Goal: Information Seeking & Learning: Learn about a topic

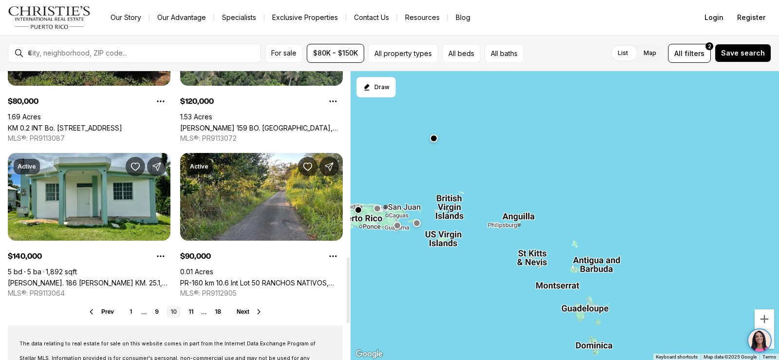
scroll to position [876, 0]
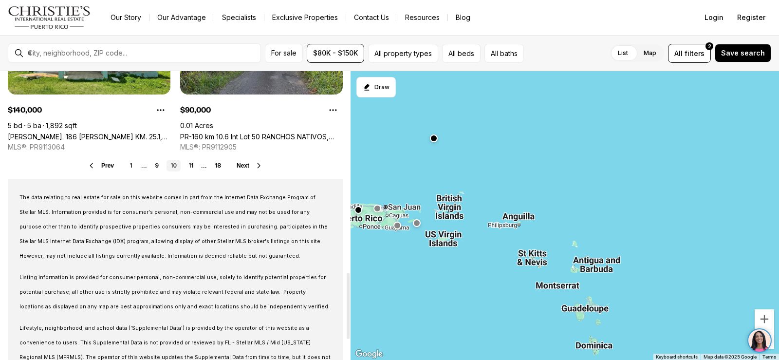
click at [260, 166] on icon at bounding box center [259, 166] width 8 height 8
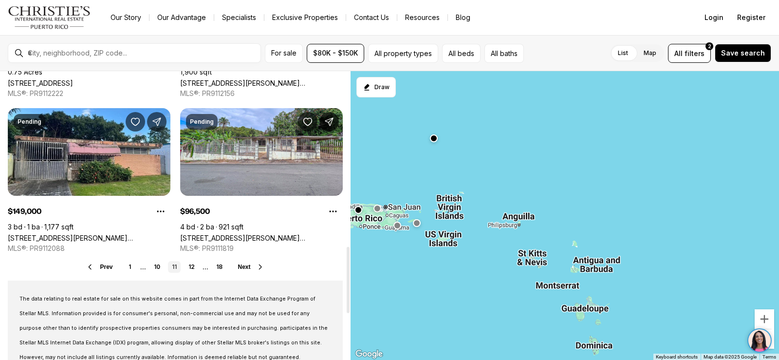
scroll to position [779, 0]
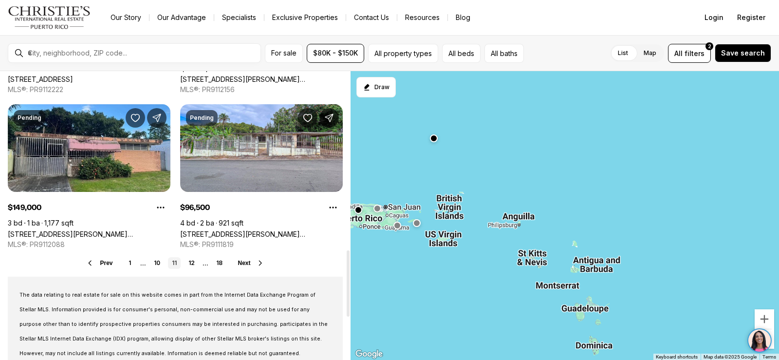
click at [261, 263] on icon at bounding box center [261, 263] width 8 height 8
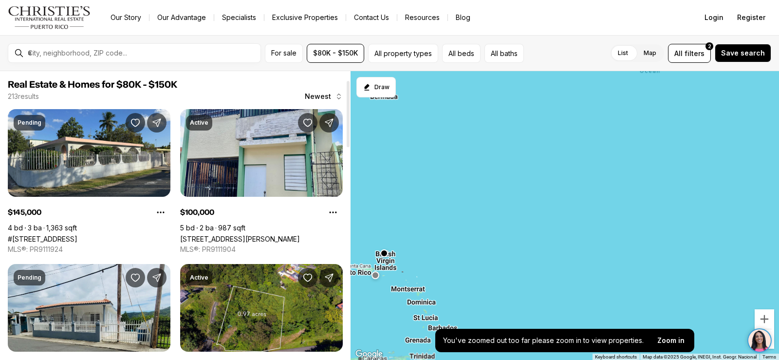
scroll to position [49, 0]
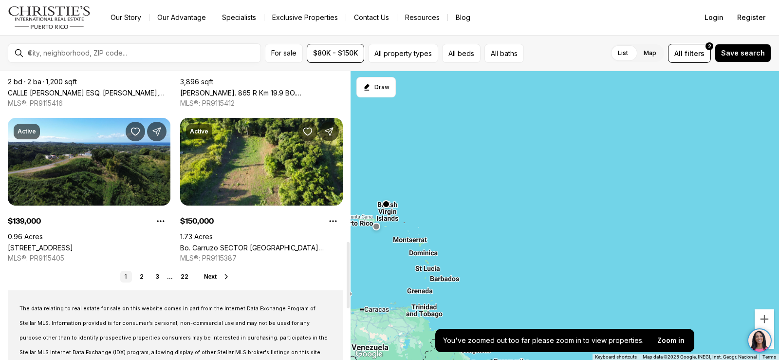
scroll to position [779, 0]
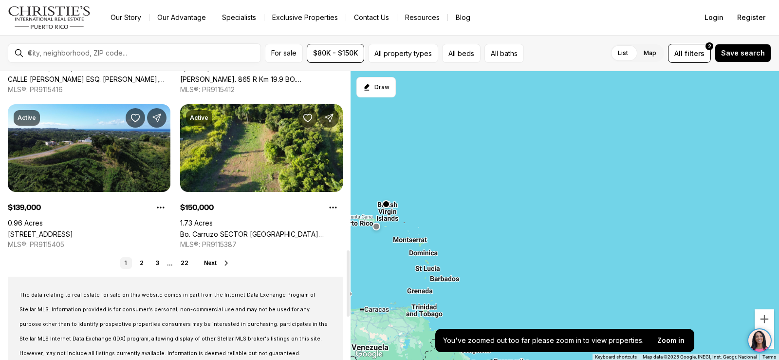
click at [227, 262] on icon at bounding box center [226, 262] width 2 height 4
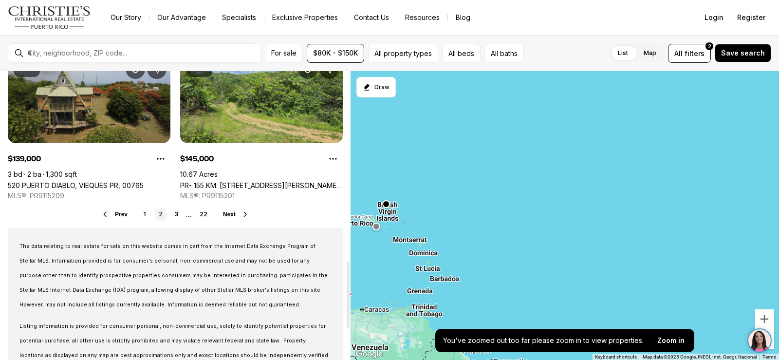
scroll to position [925, 0]
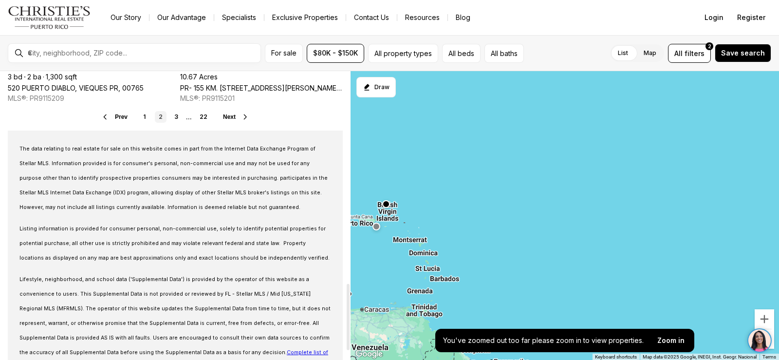
click at [237, 116] on button "Next" at bounding box center [236, 117] width 26 height 8
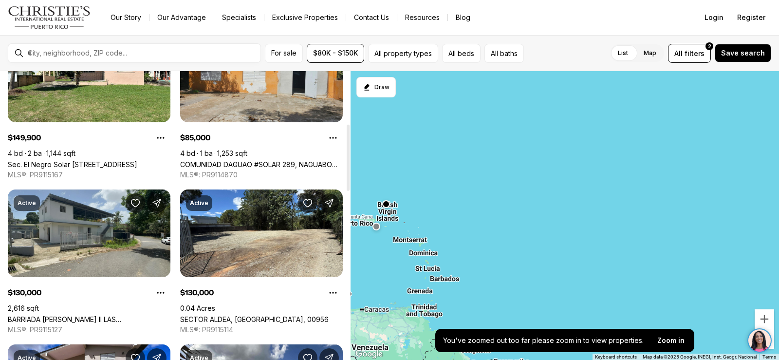
scroll to position [243, 0]
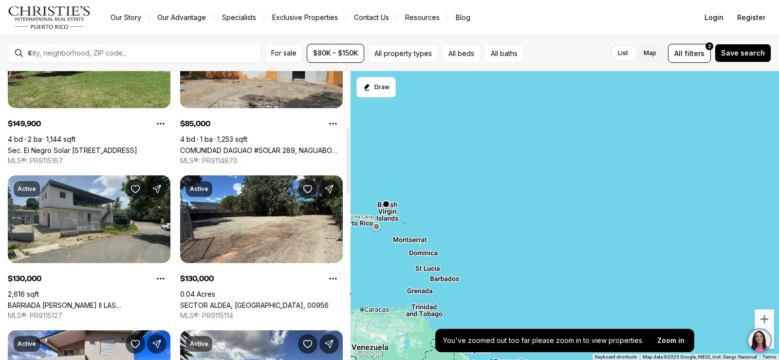
click at [121, 47] on div at bounding box center [142, 53] width 237 height 17
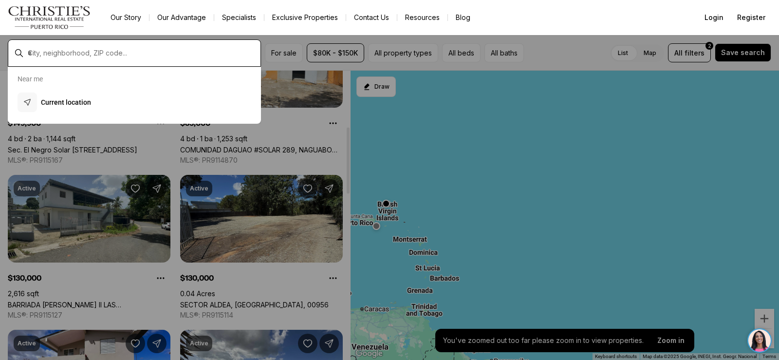
click at [119, 57] on input "text" at bounding box center [142, 53] width 229 height 9
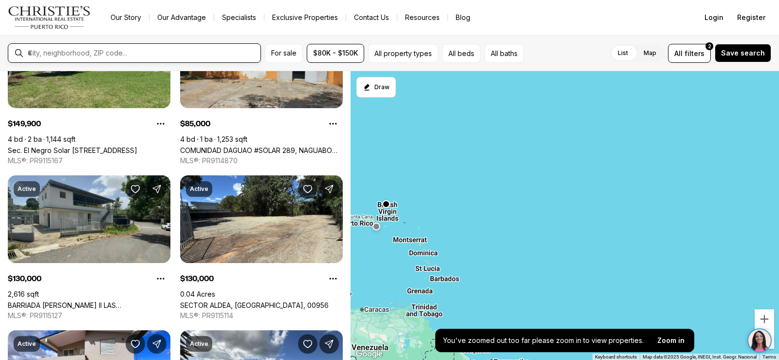
type input "**********"
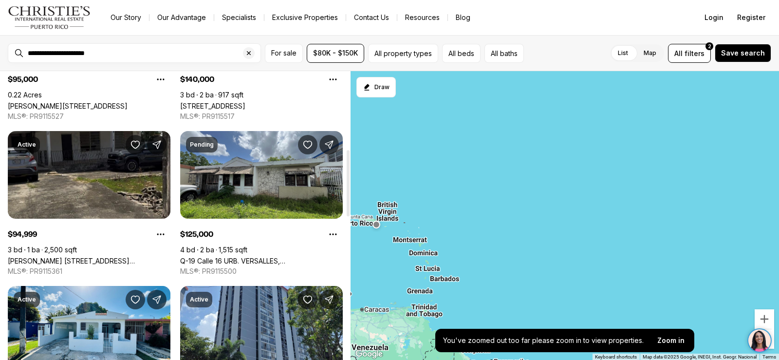
scroll to position [243, 0]
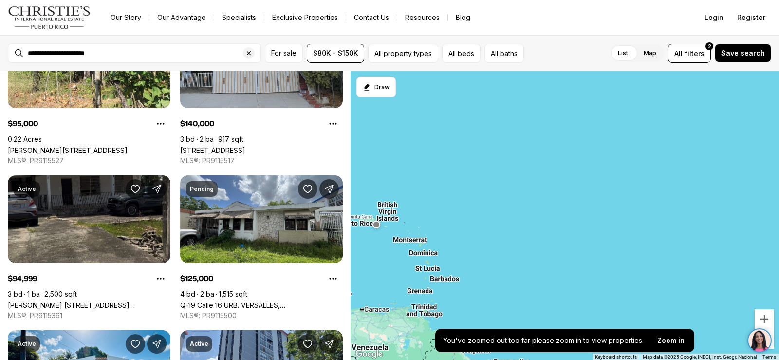
click at [120, 48] on div "**********" at bounding box center [142, 53] width 237 height 17
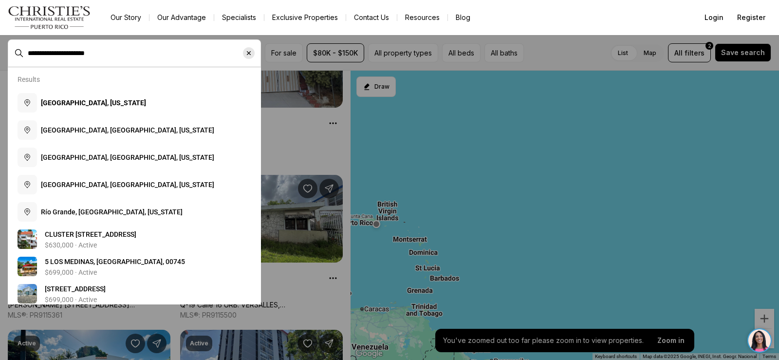
click at [248, 52] on icon "Clear search input" at bounding box center [249, 53] width 4 height 4
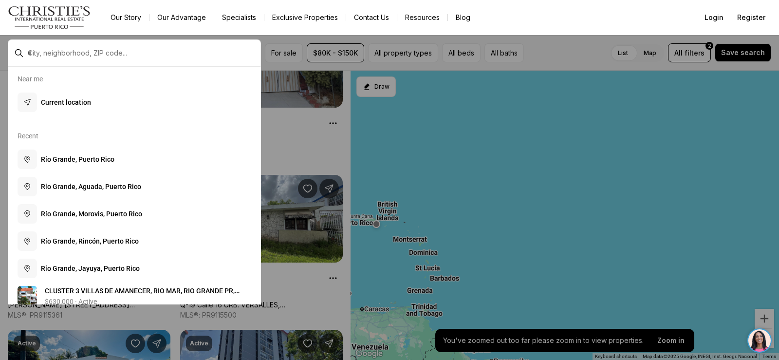
click at [75, 59] on div at bounding box center [142, 53] width 237 height 17
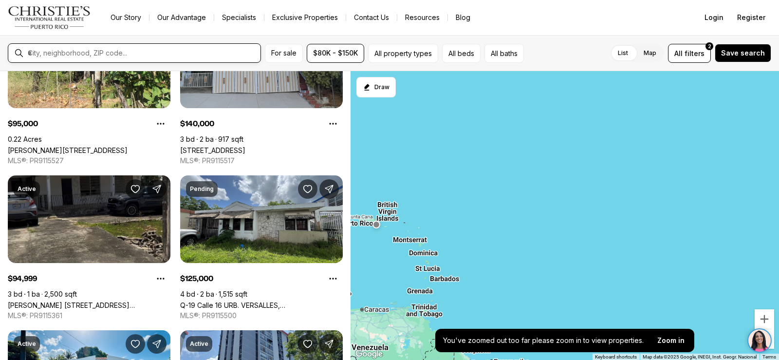
click at [74, 52] on input "text" at bounding box center [142, 53] width 229 height 9
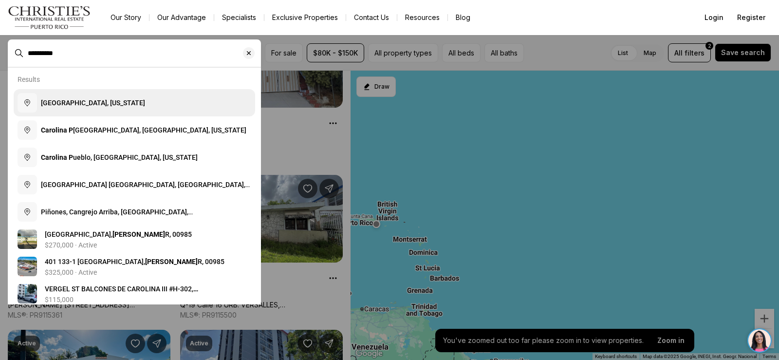
type input "**********"
click at [98, 110] on button "Carolina, Puerto Rico" at bounding box center [134, 102] width 241 height 27
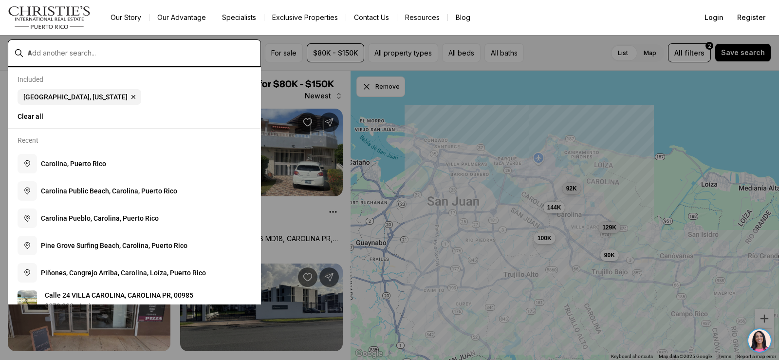
click at [231, 56] on input "text" at bounding box center [142, 53] width 229 height 9
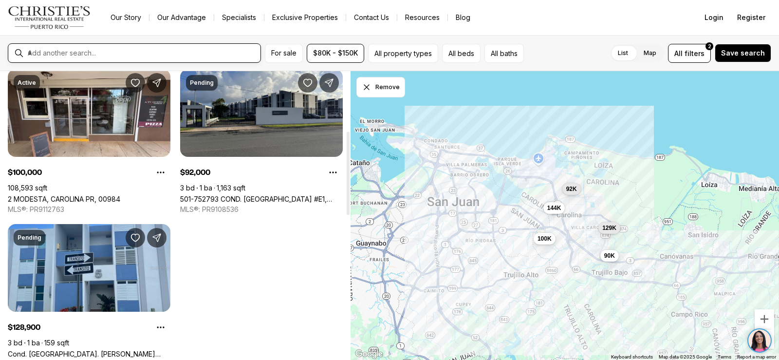
scroll to position [243, 0]
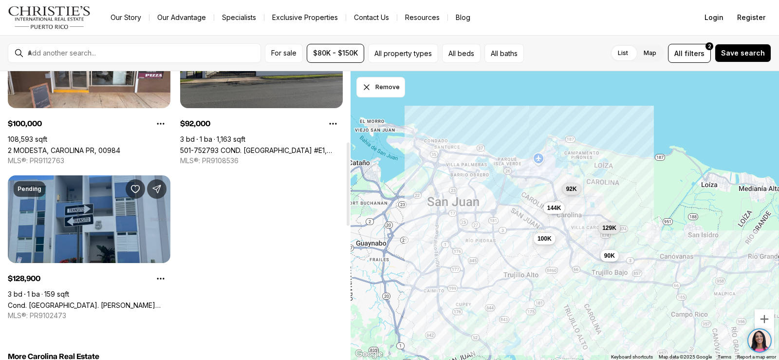
click at [99, 301] on link "Cond. [GEOGRAPHIC_DATA]. [PERSON_NAME] #64, CAROLINA PR, 00985" at bounding box center [89, 305] width 163 height 8
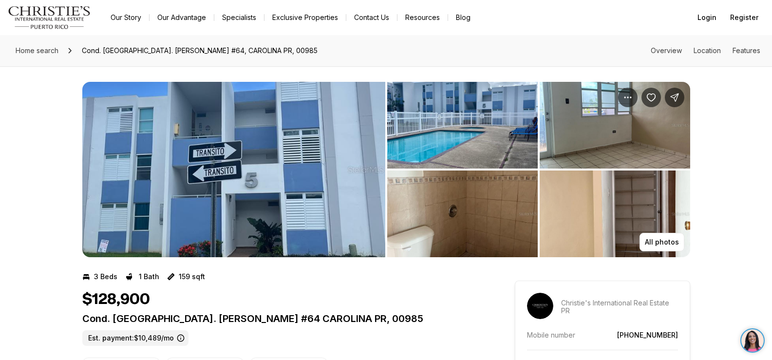
click at [288, 190] on img "View image gallery" at bounding box center [233, 169] width 303 height 175
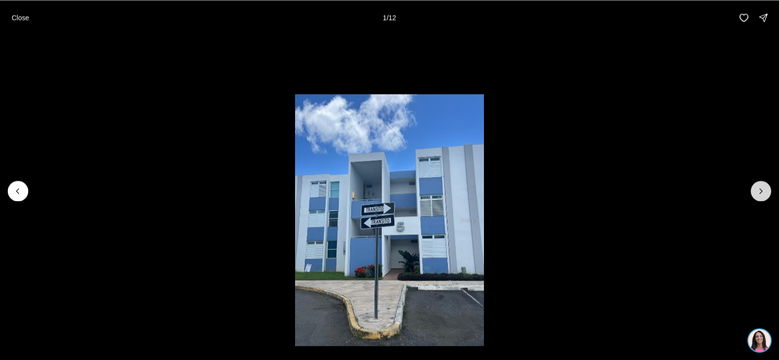
click at [758, 188] on icon "Next slide" at bounding box center [761, 191] width 10 height 10
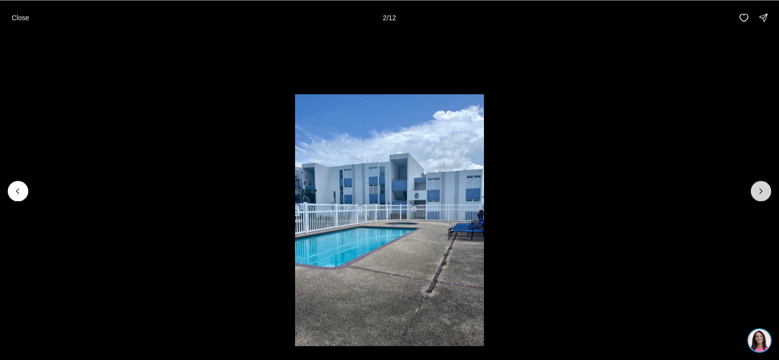
click at [759, 188] on icon "Next slide" at bounding box center [761, 191] width 10 height 10
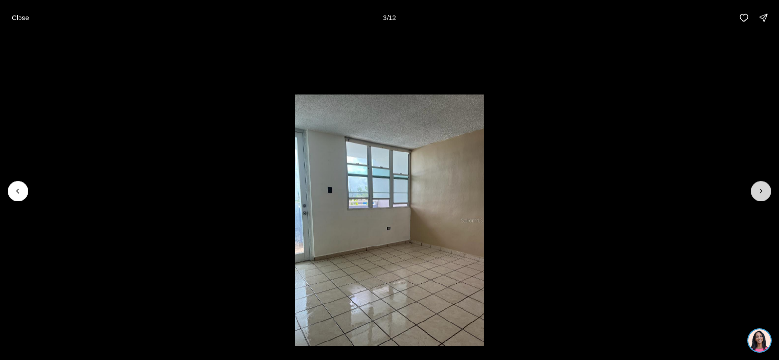
click at [759, 188] on icon "Next slide" at bounding box center [761, 191] width 10 height 10
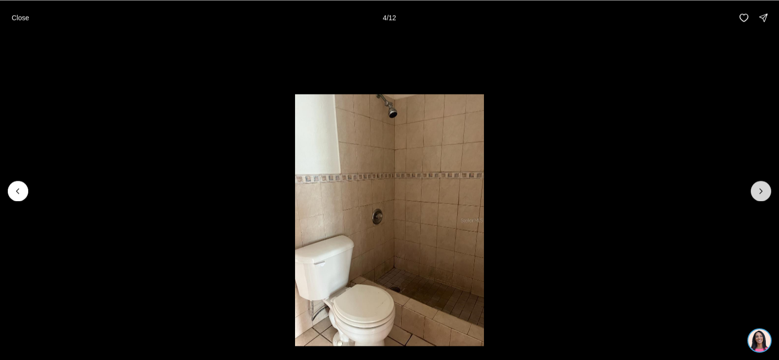
click at [759, 188] on icon "Next slide" at bounding box center [761, 191] width 10 height 10
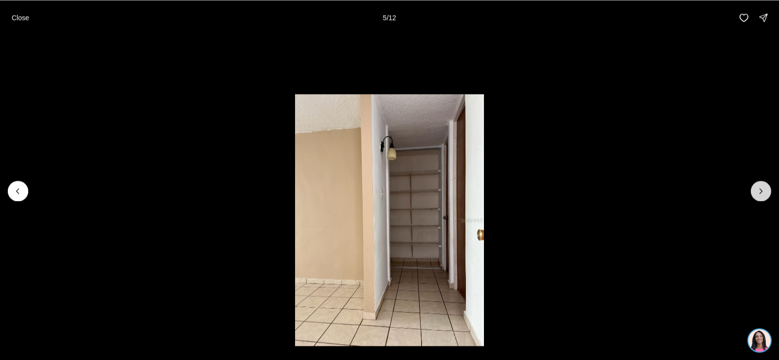
click at [759, 188] on icon "Next slide" at bounding box center [761, 191] width 10 height 10
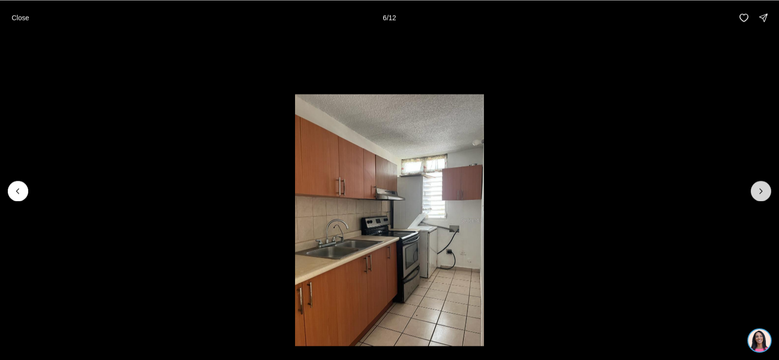
click at [759, 188] on icon "Next slide" at bounding box center [761, 191] width 10 height 10
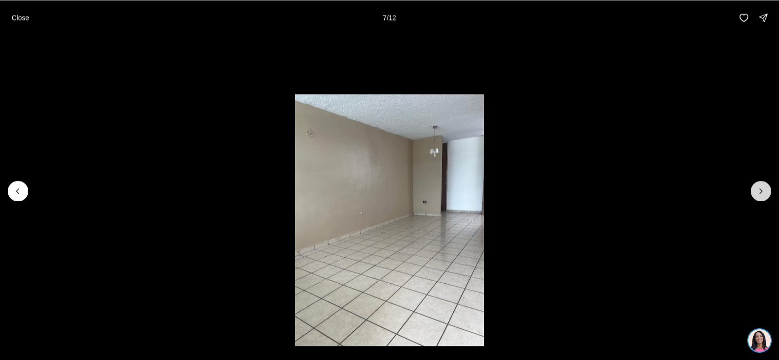
click at [759, 188] on icon "Next slide" at bounding box center [761, 191] width 10 height 10
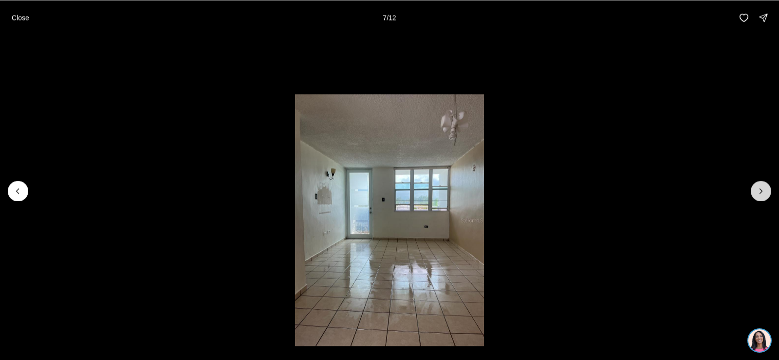
click at [759, 188] on icon "Next slide" at bounding box center [761, 191] width 10 height 10
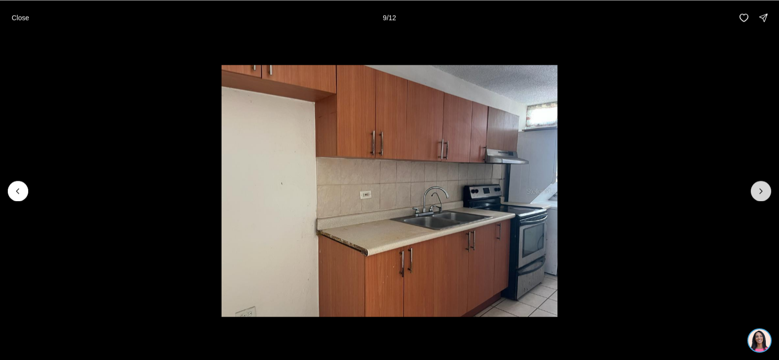
click at [759, 188] on icon "Next slide" at bounding box center [761, 191] width 10 height 10
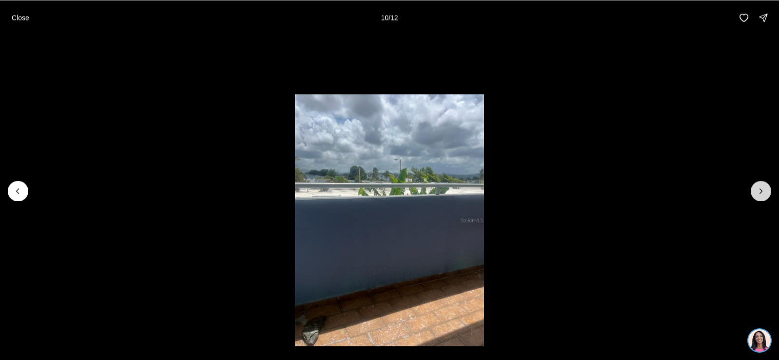
click at [759, 188] on icon "Next slide" at bounding box center [761, 191] width 10 height 10
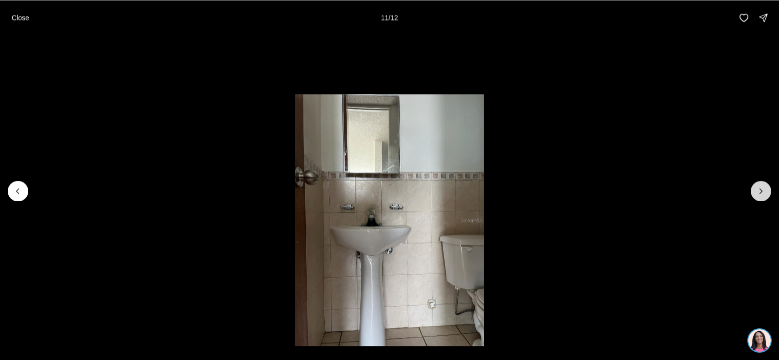
click at [759, 188] on icon "Next slide" at bounding box center [761, 191] width 10 height 10
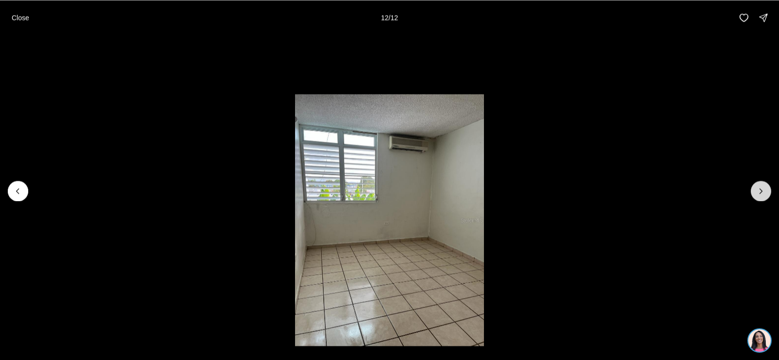
click at [759, 188] on div at bounding box center [761, 191] width 20 height 20
click at [758, 195] on div at bounding box center [761, 191] width 20 height 20
click at [17, 18] on p "Close" at bounding box center [21, 18] width 18 height 8
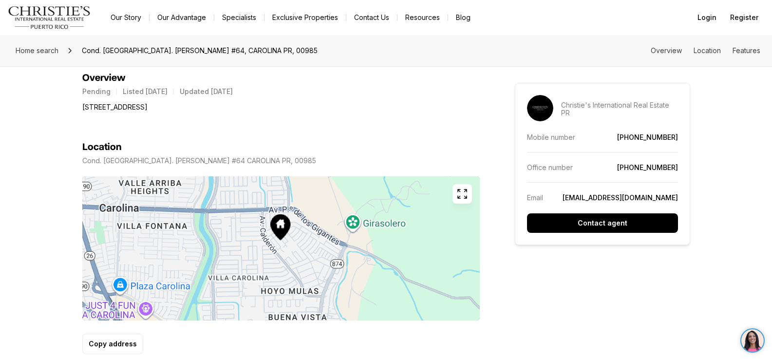
scroll to position [438, 0]
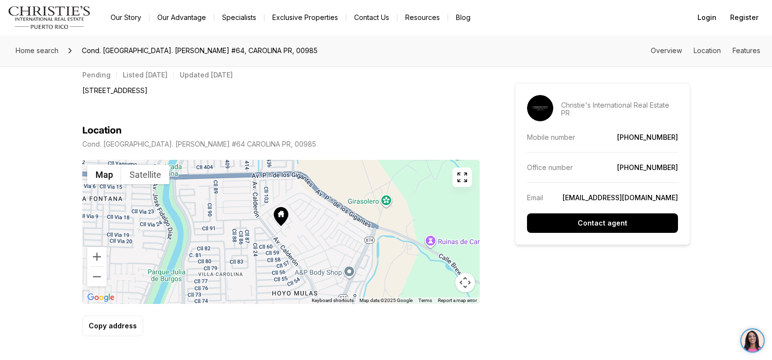
click at [284, 228] on div at bounding box center [280, 232] width 397 height 144
click at [94, 257] on button "Zoom in" at bounding box center [96, 256] width 19 height 19
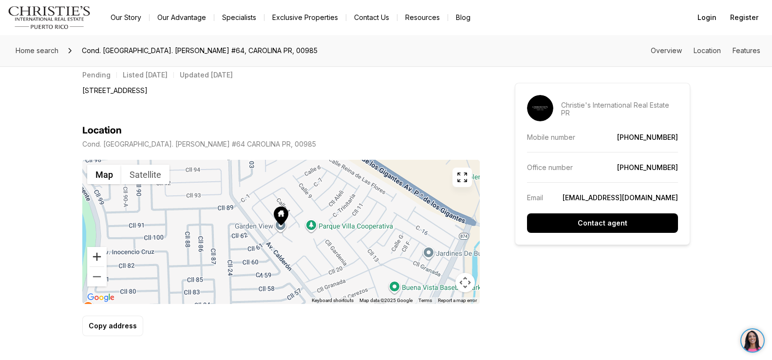
click at [94, 257] on button "Zoom in" at bounding box center [96, 256] width 19 height 19
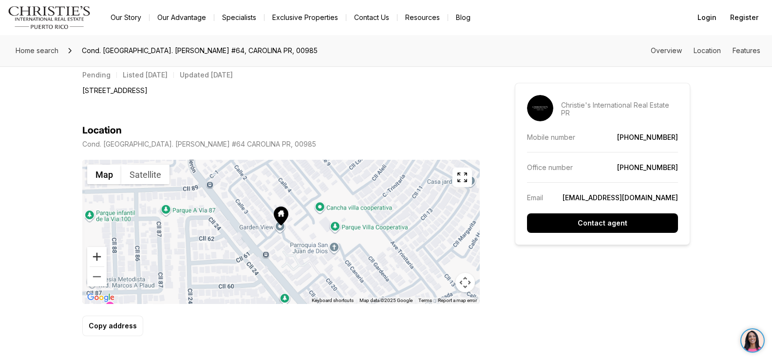
click at [94, 257] on button "Zoom in" at bounding box center [96, 256] width 19 height 19
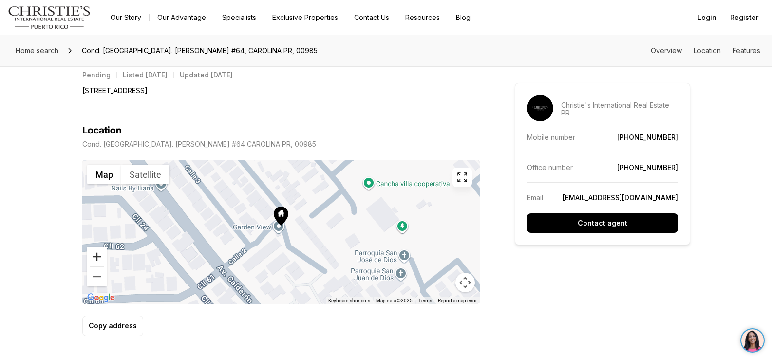
click at [94, 257] on button "Zoom in" at bounding box center [96, 256] width 19 height 19
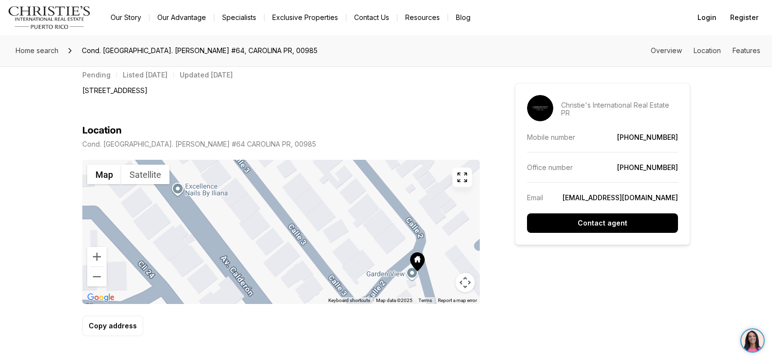
drag, startPoint x: 278, startPoint y: 255, endPoint x: 382, endPoint y: 282, distance: 107.2
click at [417, 304] on div "Location Cond. [GEOGRAPHIC_DATA]. [PERSON_NAME] #64 CAROLINA PR, 00985 ← Move l…" at bounding box center [280, 230] width 397 height 211
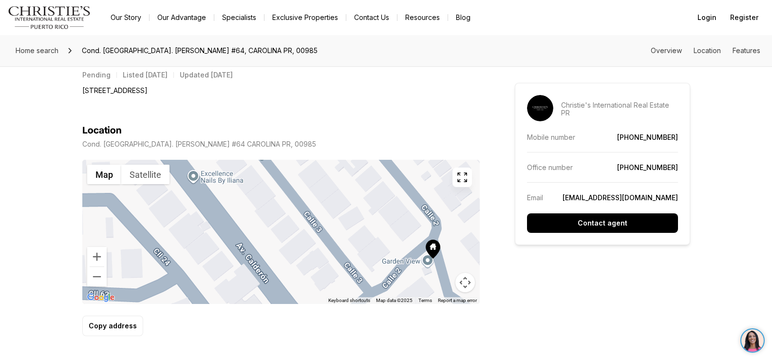
drag, startPoint x: 251, startPoint y: 260, endPoint x: 244, endPoint y: 214, distance: 46.3
click at [244, 214] on div at bounding box center [280, 232] width 397 height 144
